Goal: Information Seeking & Learning: Learn about a topic

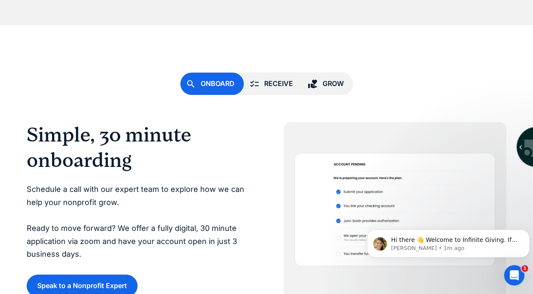
scroll to position [1736, 0]
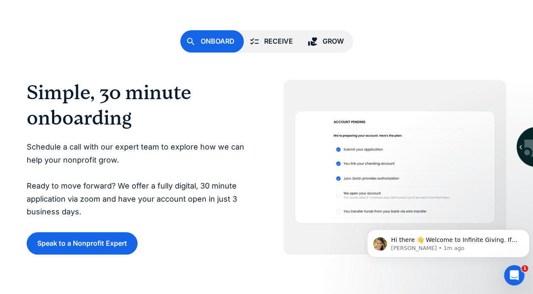
click at [265, 39] on div "Receive" at bounding box center [279, 41] width 29 height 11
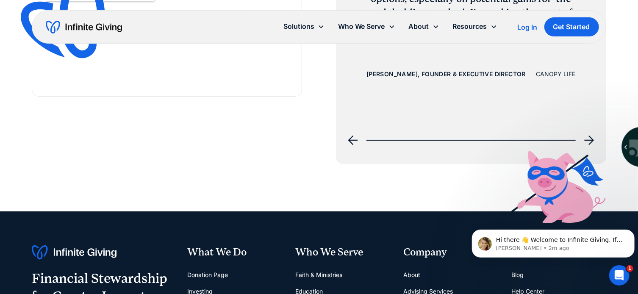
scroll to position [3250, 0]
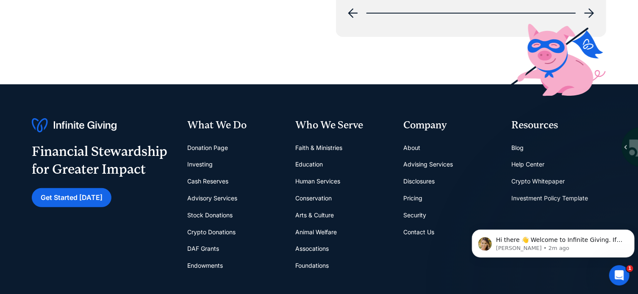
click at [417, 198] on link "Pricing" at bounding box center [412, 198] width 19 height 17
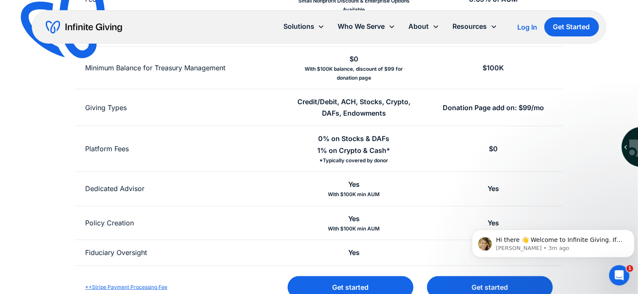
scroll to position [381, 0]
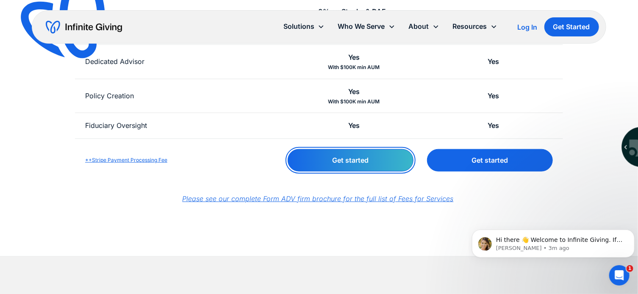
click at [347, 163] on link "Get started" at bounding box center [350, 160] width 126 height 22
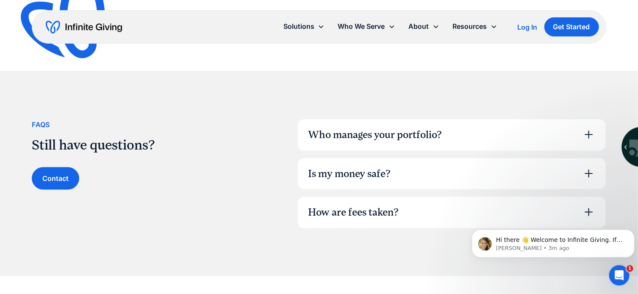
scroll to position [593, 0]
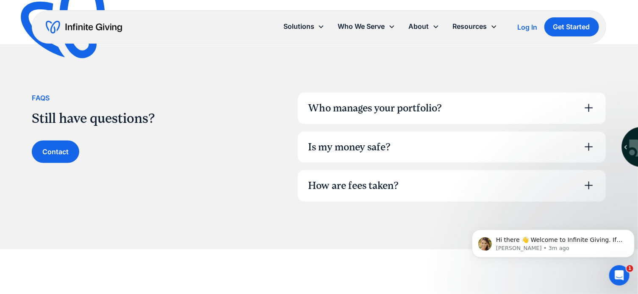
click at [590, 111] on icon at bounding box center [589, 108] width 14 height 14
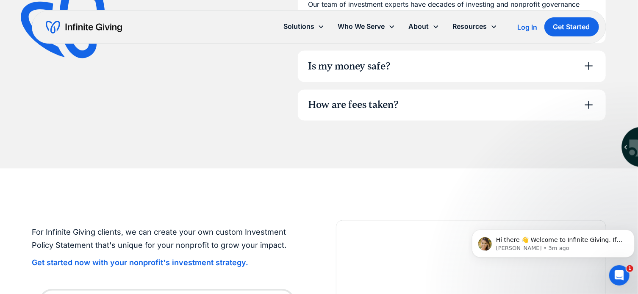
scroll to position [720, 0]
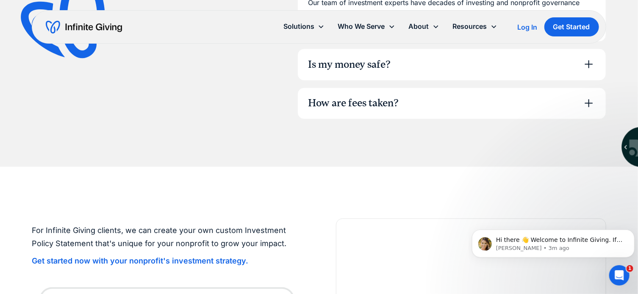
click at [425, 67] on div "Is my money safe?" at bounding box center [452, 64] width 308 height 31
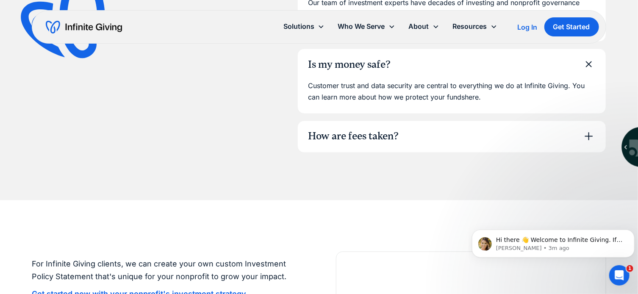
click at [423, 135] on div "How are fees taken?" at bounding box center [452, 136] width 308 height 31
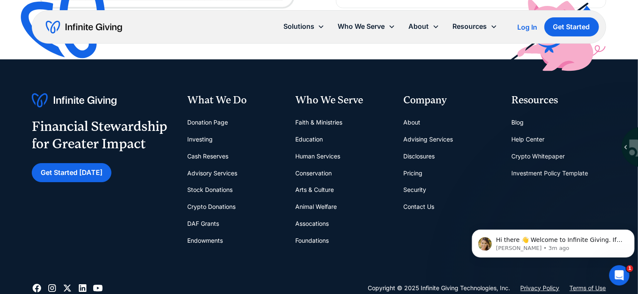
scroll to position [1355, 0]
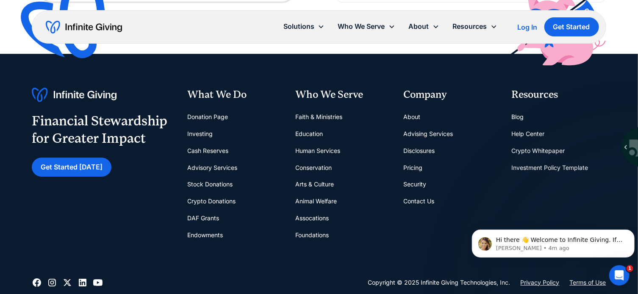
click at [212, 217] on link "DAF Grants" at bounding box center [203, 218] width 32 height 17
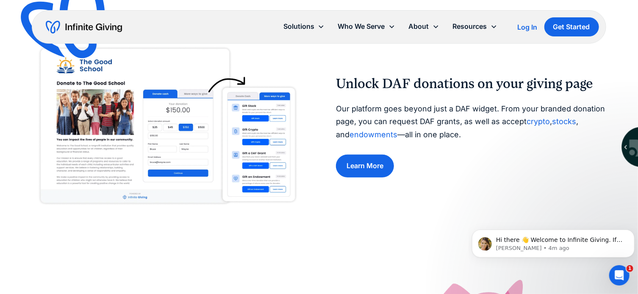
scroll to position [254, 0]
